Goal: Information Seeking & Learning: Learn about a topic

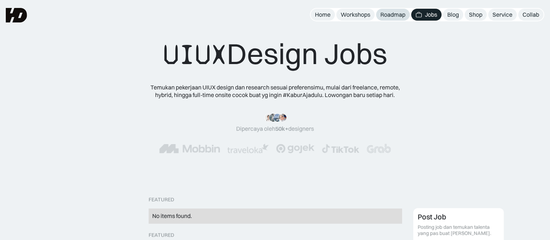
click at [385, 15] on div "Roadmap" at bounding box center [393, 15] width 25 height 8
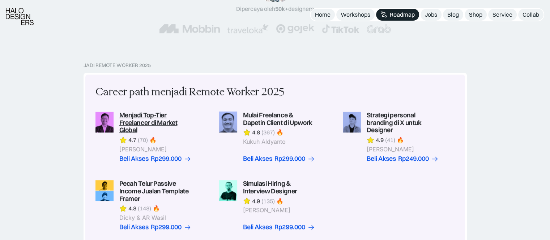
scroll to position [133, 0]
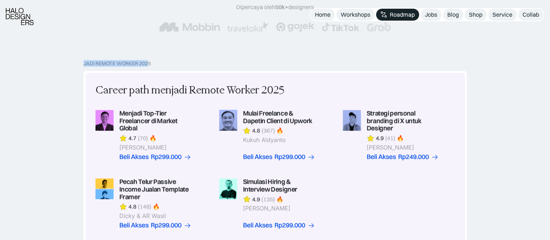
drag, startPoint x: 79, startPoint y: 62, endPoint x: 148, endPoint y: 63, distance: 69.4
click at [148, 63] on div "Jadi Remote Worker 2025 Career path menjadi Remote Worker 2025 Menjadi Top-Tier…" at bounding box center [275, 223] width 550 height 326
click at [148, 63] on div "Jadi Remote Worker 2025" at bounding box center [117, 63] width 67 height 6
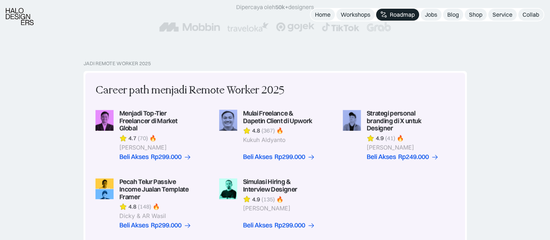
click at [148, 63] on div "Jadi Remote Worker 2025" at bounding box center [117, 63] width 67 height 6
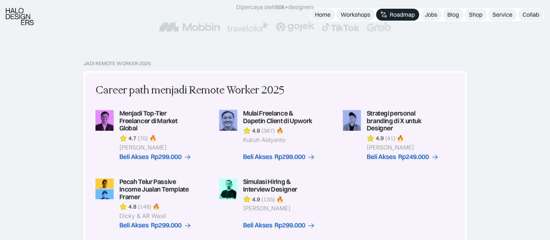
click at [111, 64] on div "Jadi Remote Worker 2025" at bounding box center [117, 63] width 67 height 6
click at [148, 62] on div "Jadi Remote Worker 2025" at bounding box center [117, 63] width 67 height 6
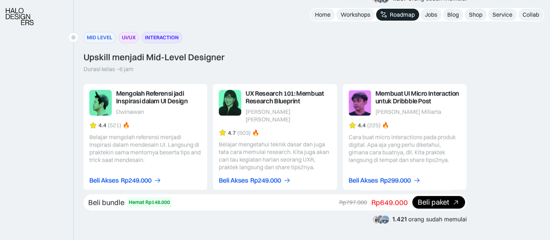
scroll to position [939, 0]
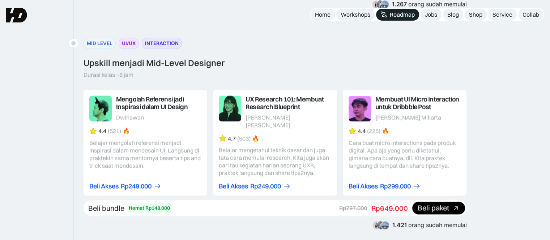
click at [148, 62] on div "Upskill menjadi Mid-Level Designer" at bounding box center [154, 63] width 141 height 10
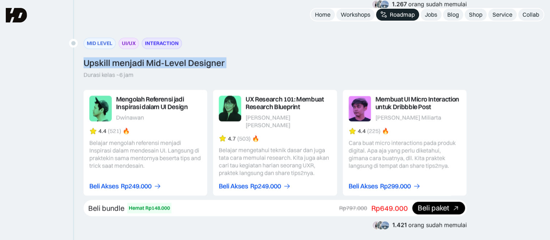
click at [154, 62] on div "Upskill menjadi Mid-Level Designer" at bounding box center [154, 63] width 141 height 10
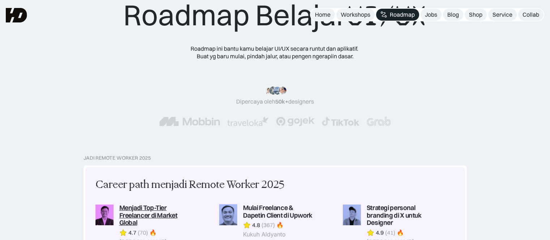
scroll to position [23, 0]
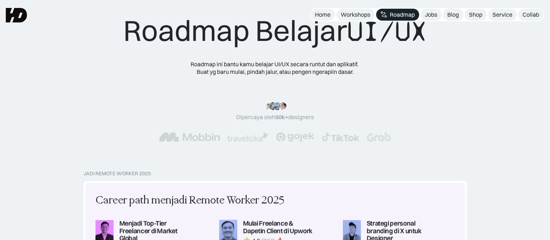
click at [276, 131] on div ""Materinya keren banget! Mulai dari research plan dan dibahas dengan komprehens…" at bounding box center [275, 122] width 246 height 40
click at [432, 13] on div "Jobs" at bounding box center [431, 15] width 12 height 8
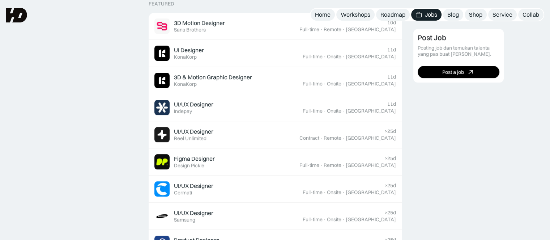
scroll to position [231, 0]
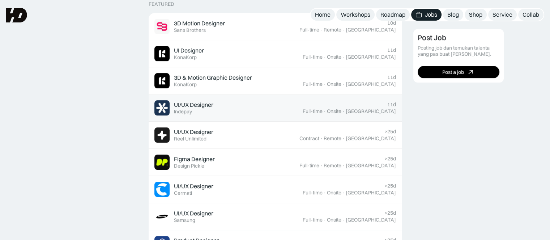
click at [188, 112] on div "Indepay" at bounding box center [183, 112] width 18 height 6
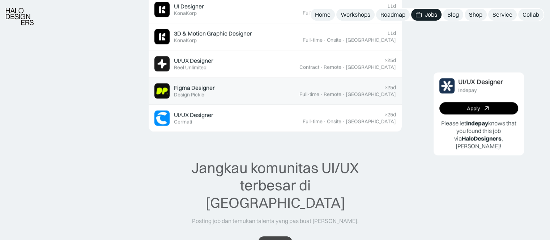
scroll to position [738, 0]
